Goal: Task Accomplishment & Management: Use online tool/utility

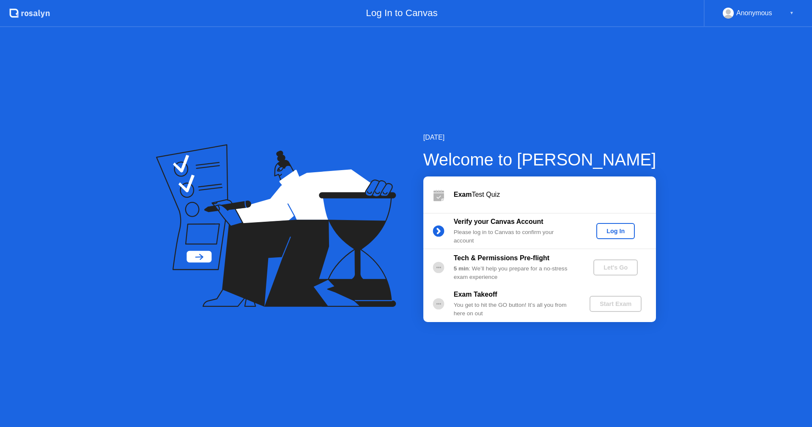
click at [620, 232] on div "Log In" at bounding box center [616, 231] width 32 height 7
click at [617, 266] on div "Let's Go" at bounding box center [616, 267] width 38 height 7
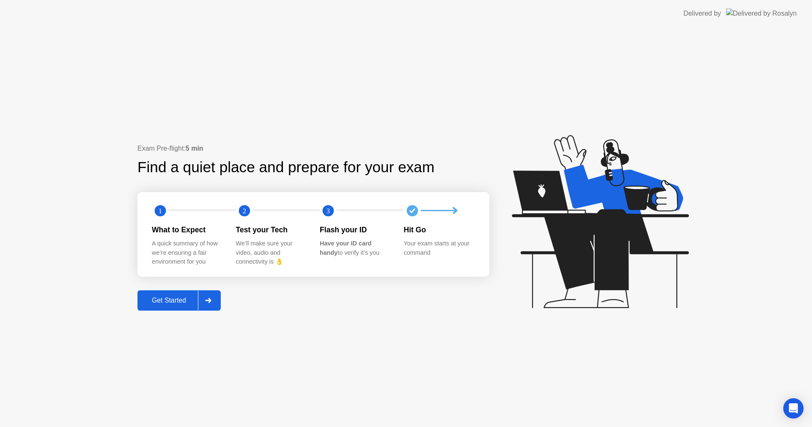
click at [167, 300] on div "Get Started" at bounding box center [169, 300] width 58 height 8
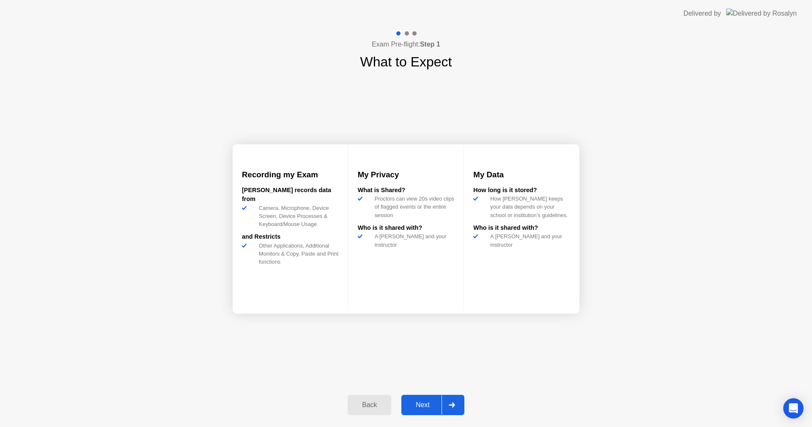
click at [422, 405] on div "Next" at bounding box center [423, 405] width 38 height 8
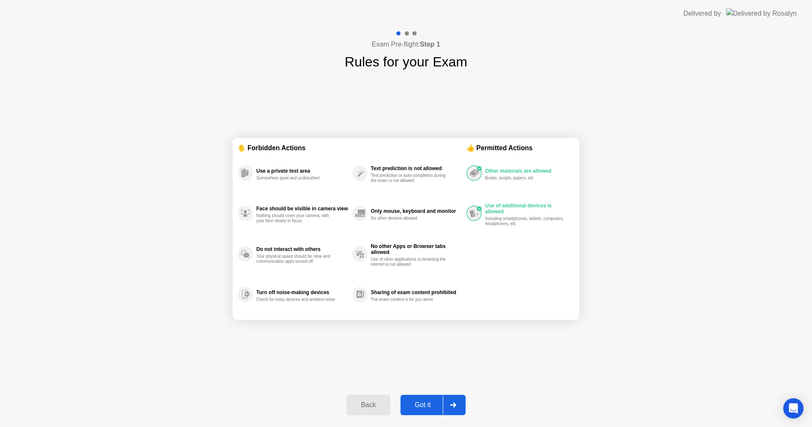
click at [416, 405] on div "Got it" at bounding box center [423, 405] width 40 height 8
select select "**********"
select select "*******"
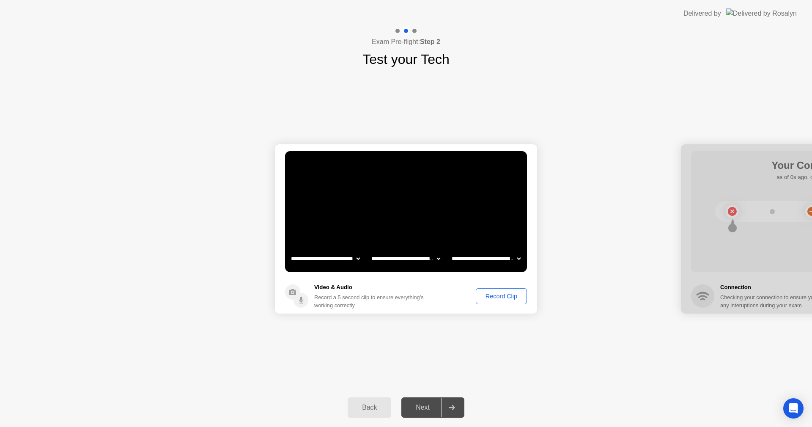
click at [502, 296] on div "Record Clip" at bounding box center [501, 296] width 45 height 7
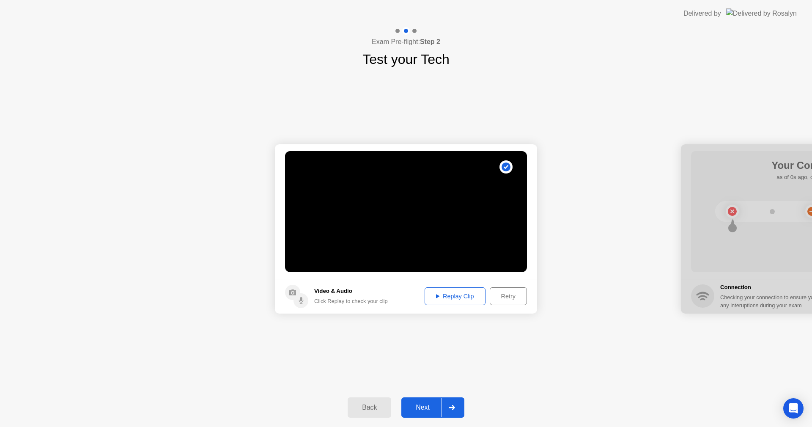
click at [427, 403] on div "Next" at bounding box center [423, 407] width 38 height 8
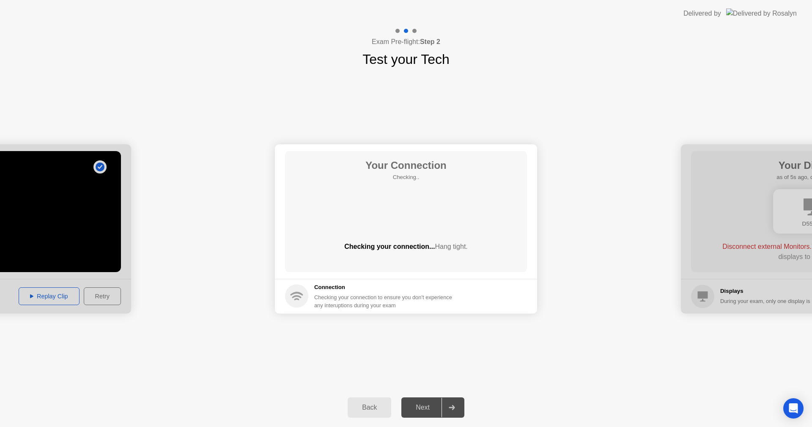
click at [369, 409] on div "Back" at bounding box center [369, 407] width 38 height 8
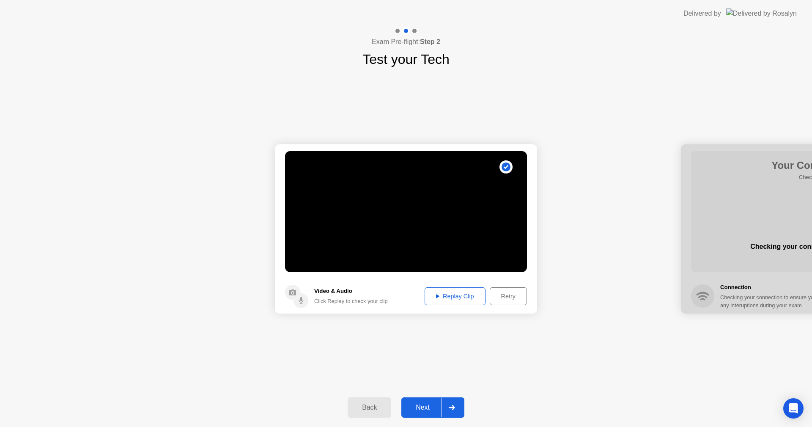
click at [422, 406] on div "Next" at bounding box center [423, 407] width 38 height 8
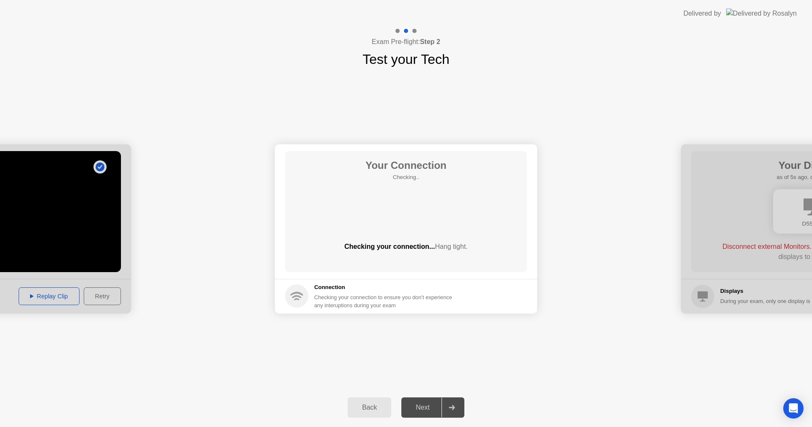
click at [510, 5] on header "Delivered by" at bounding box center [406, 13] width 812 height 27
click at [545, 16] on header "Delivered by" at bounding box center [406, 13] width 812 height 27
